Goal: Task Accomplishment & Management: Complete application form

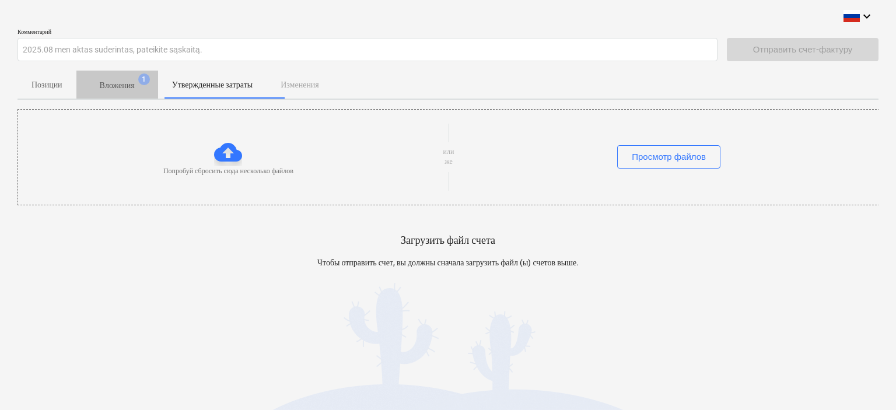
click at [126, 83] on p "Вложения" at bounding box center [117, 85] width 35 height 12
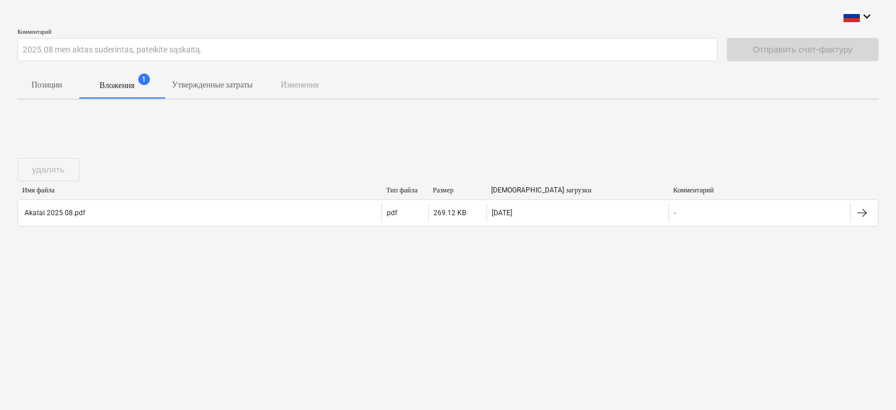
click at [202, 83] on p "Утвержденные затраты" at bounding box center [212, 85] width 81 height 12
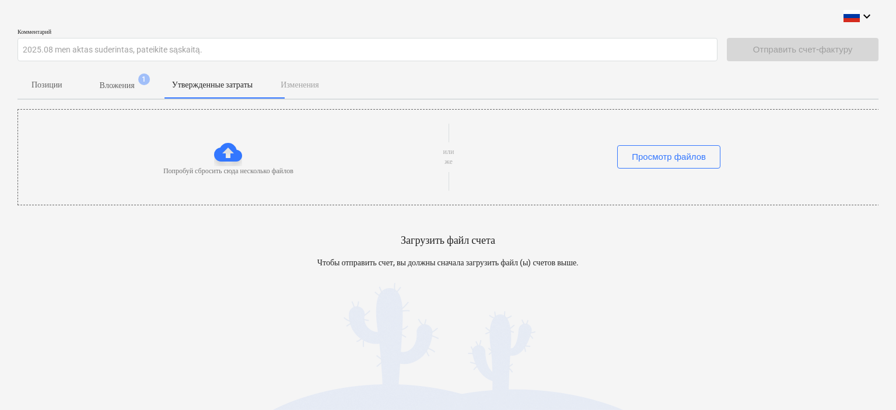
click at [225, 152] on div at bounding box center [228, 152] width 28 height 28
click at [228, 151] on div at bounding box center [228, 152] width 28 height 28
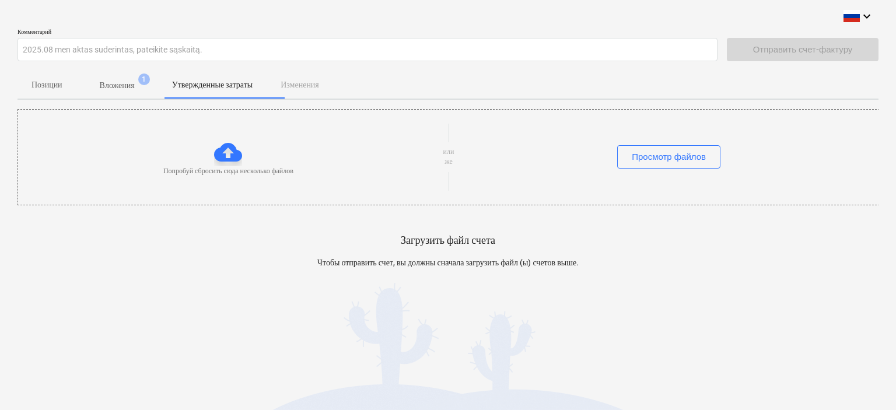
click at [223, 150] on div at bounding box center [228, 152] width 28 height 28
click at [225, 149] on div at bounding box center [228, 152] width 28 height 28
click at [225, 151] on div at bounding box center [228, 152] width 28 height 28
drag, startPoint x: 224, startPoint y: 172, endPoint x: 224, endPoint y: 160, distance: 11.7
click at [224, 169] on p "Попробуй сбросить сюда несколько файлов" at bounding box center [228, 171] width 130 height 10
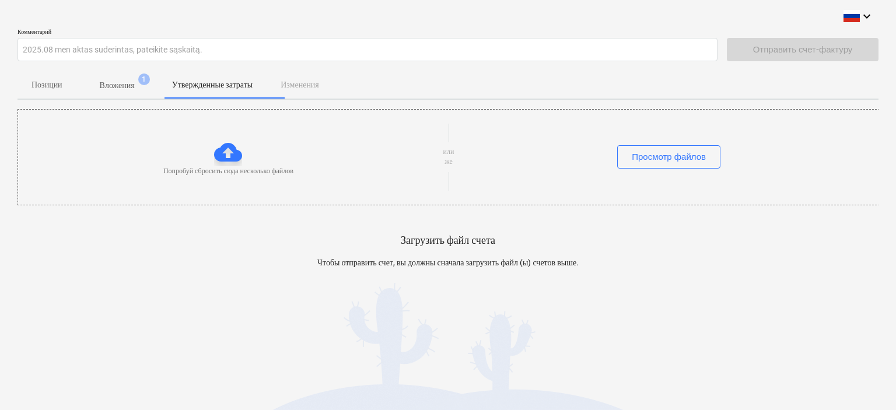
click at [223, 156] on div at bounding box center [228, 152] width 28 height 28
click at [222, 153] on div at bounding box center [228, 152] width 28 height 28
click at [133, 85] on p "Вложения" at bounding box center [117, 85] width 35 height 12
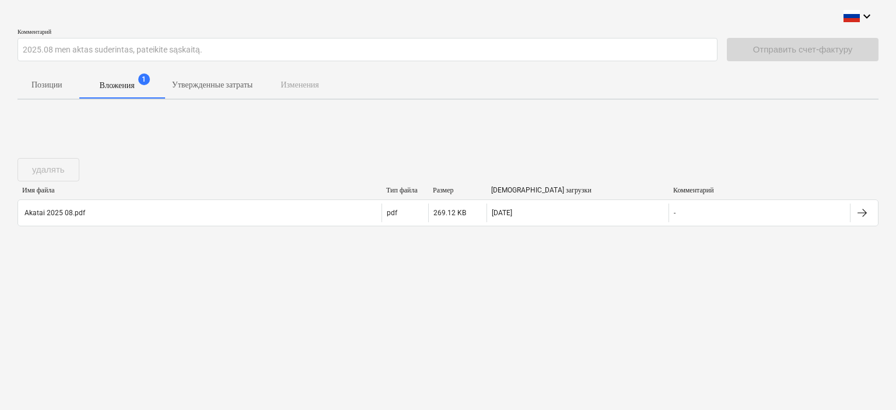
click at [233, 83] on p "Утвержденные затраты" at bounding box center [212, 85] width 81 height 12
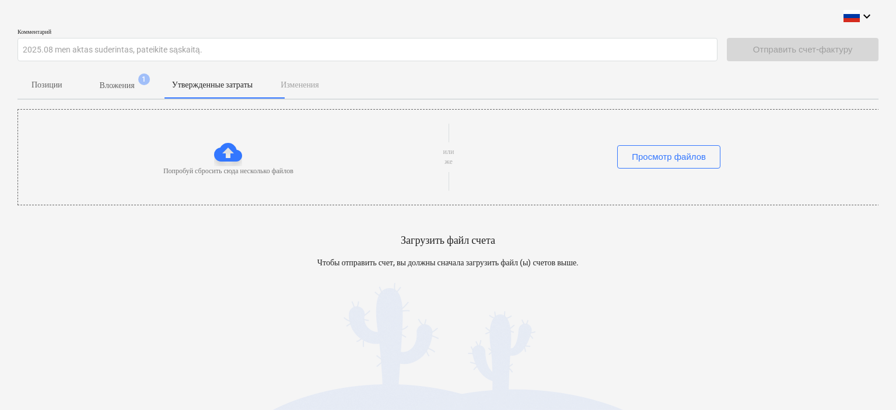
click at [229, 152] on div at bounding box center [228, 152] width 28 height 28
click at [226, 173] on p "Попробуй сбросить сюда несколько файлов" at bounding box center [228, 171] width 130 height 10
click at [226, 151] on div at bounding box center [228, 152] width 28 height 28
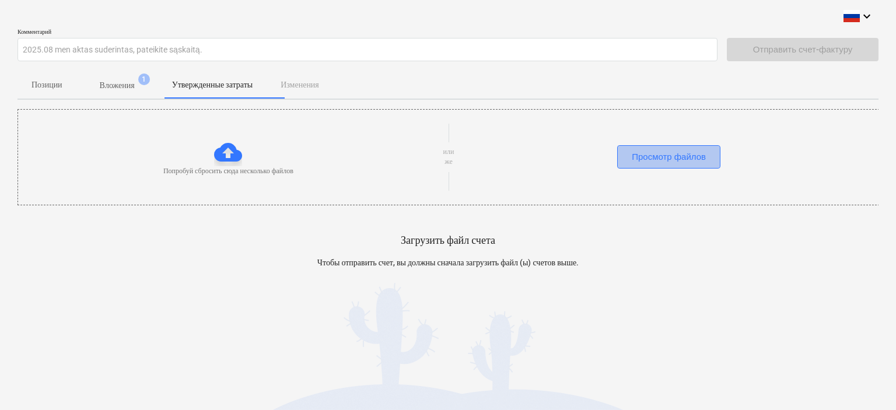
click at [667, 157] on div "Просмотр файлов" at bounding box center [669, 156] width 74 height 15
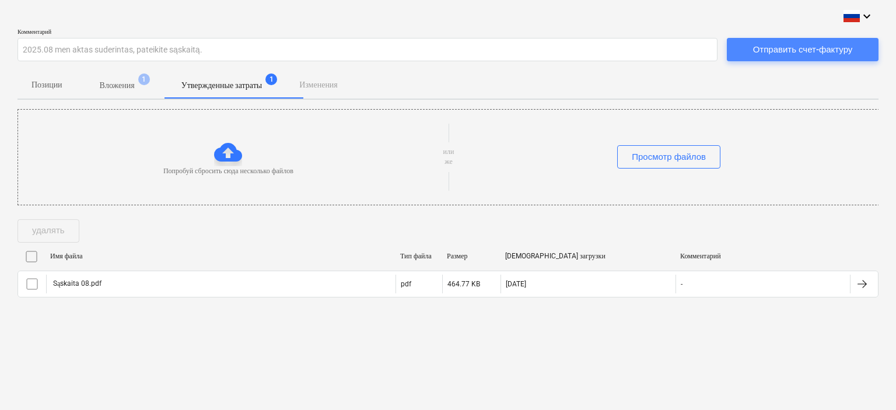
click at [805, 49] on div "Отправить счет-фактуру" at bounding box center [803, 49] width 100 height 15
